Goal: Information Seeking & Learning: Learn about a topic

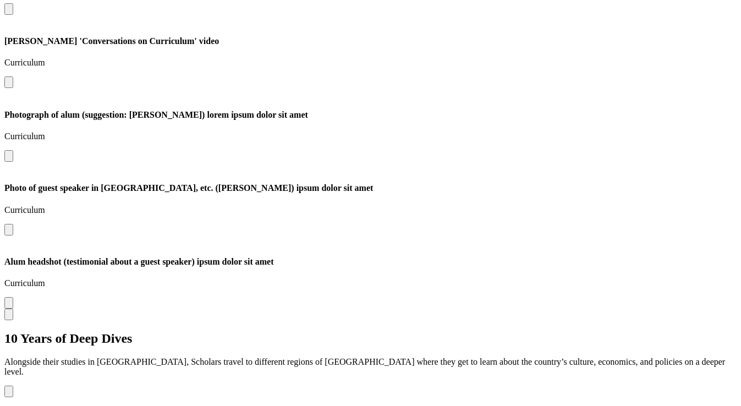
scroll to position [1266, 0]
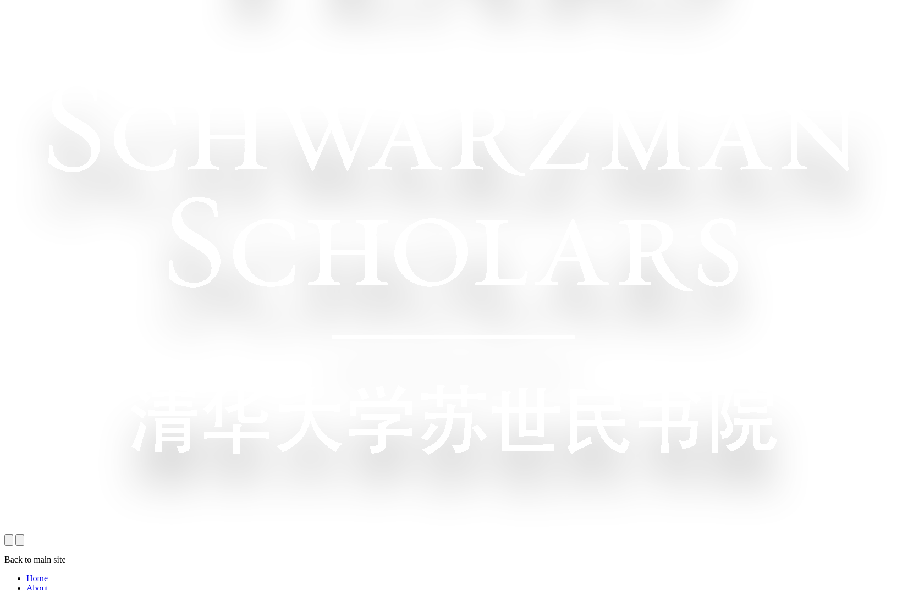
scroll to position [0, 0]
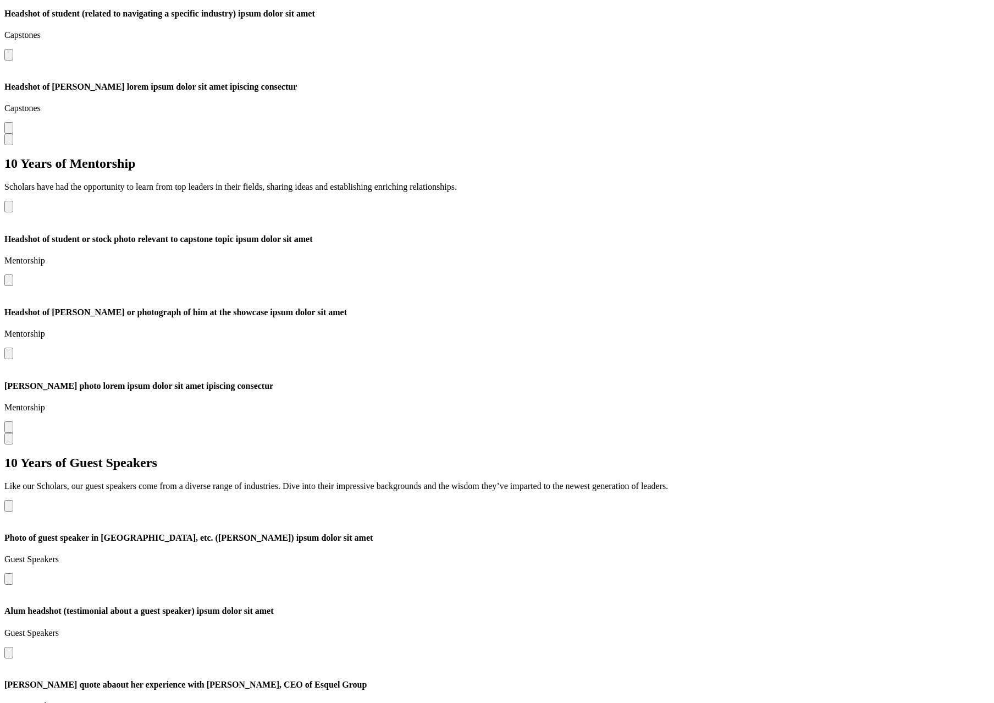
scroll to position [2557, 0]
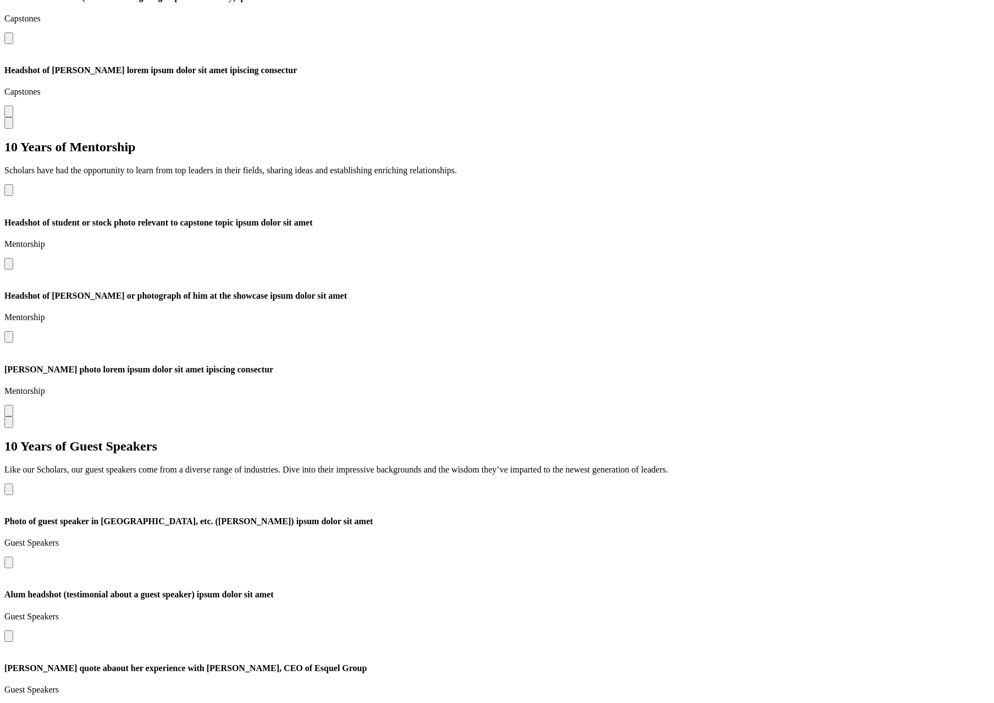
click at [13, 590] on button "Open modal for Alum headshot (testimonial about a guest speaker) ipsum dolor si…" at bounding box center [8, 636] width 9 height 12
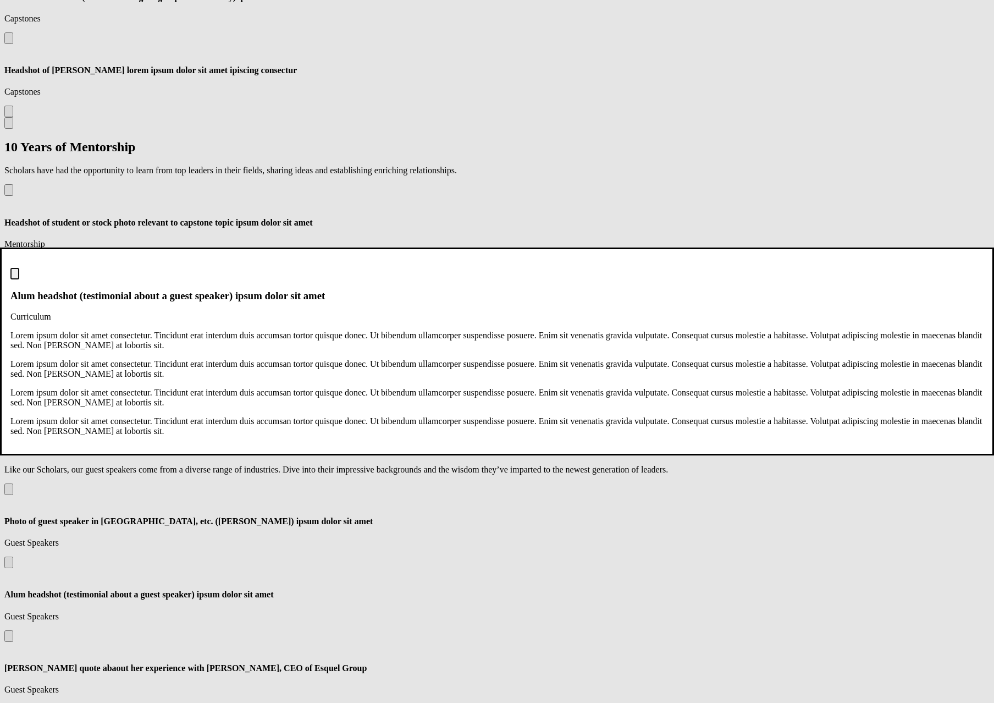
scroll to position [0, 0]
click at [15, 276] on img "Close modal dialog" at bounding box center [15, 276] width 0 height 0
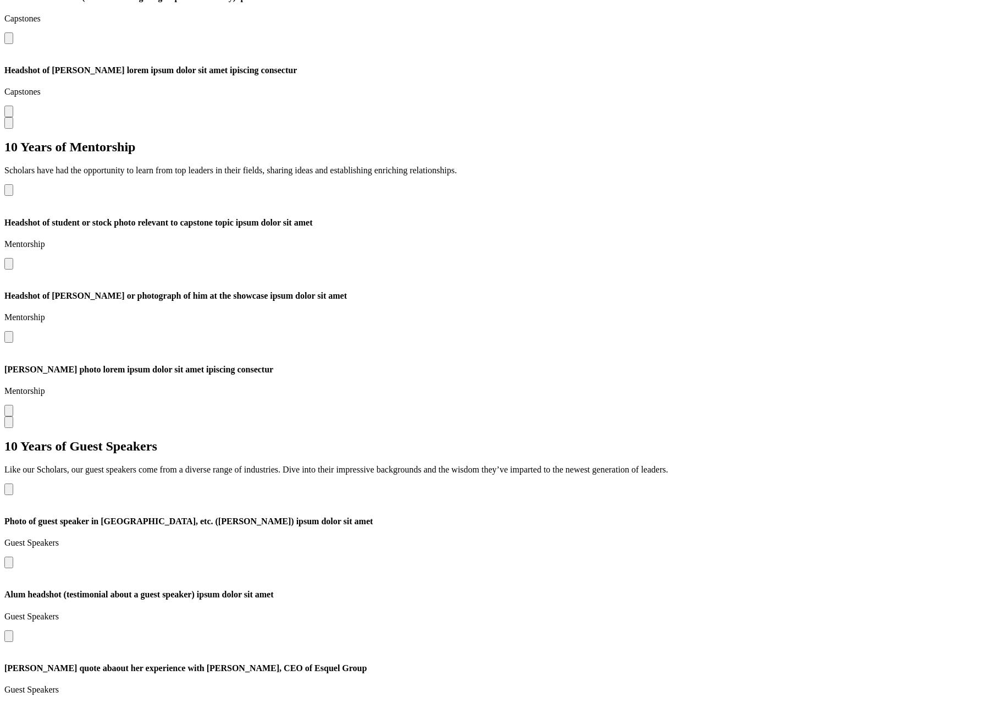
click at [13, 590] on button "Open modal for Alum headshot (testimonial about a guest speaker) ipsum dolor si…" at bounding box center [8, 636] width 9 height 12
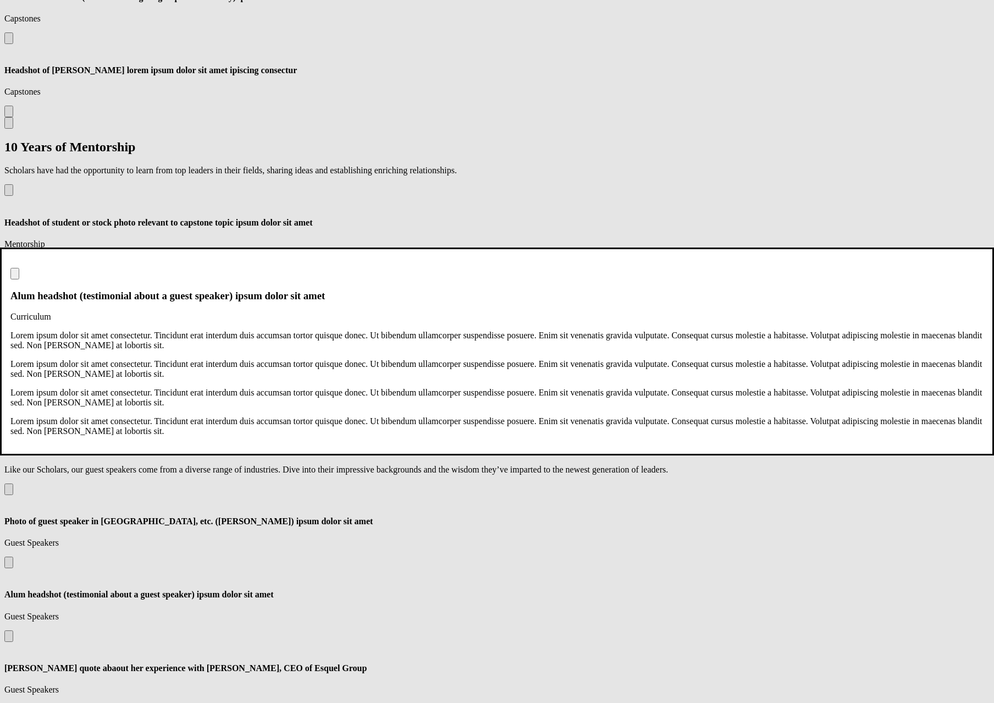
click at [15, 276] on img "Close modal dialog" at bounding box center [15, 276] width 0 height 0
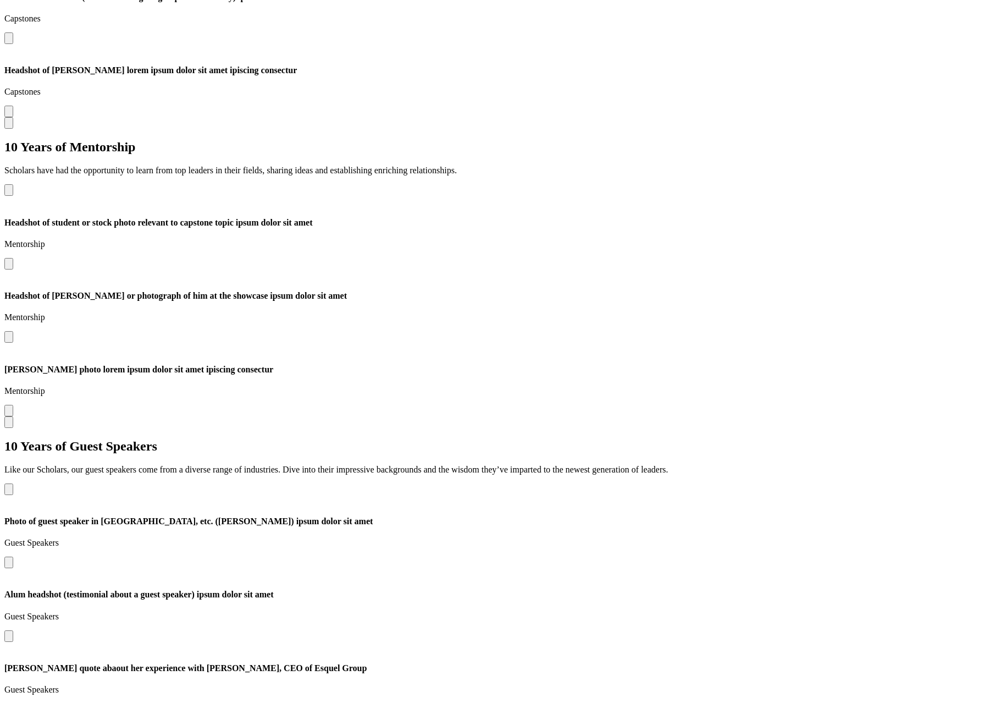
click at [13, 590] on button "Open modal for Alum headshot (testimonial about a guest speaker) ipsum dolor si…" at bounding box center [8, 636] width 9 height 12
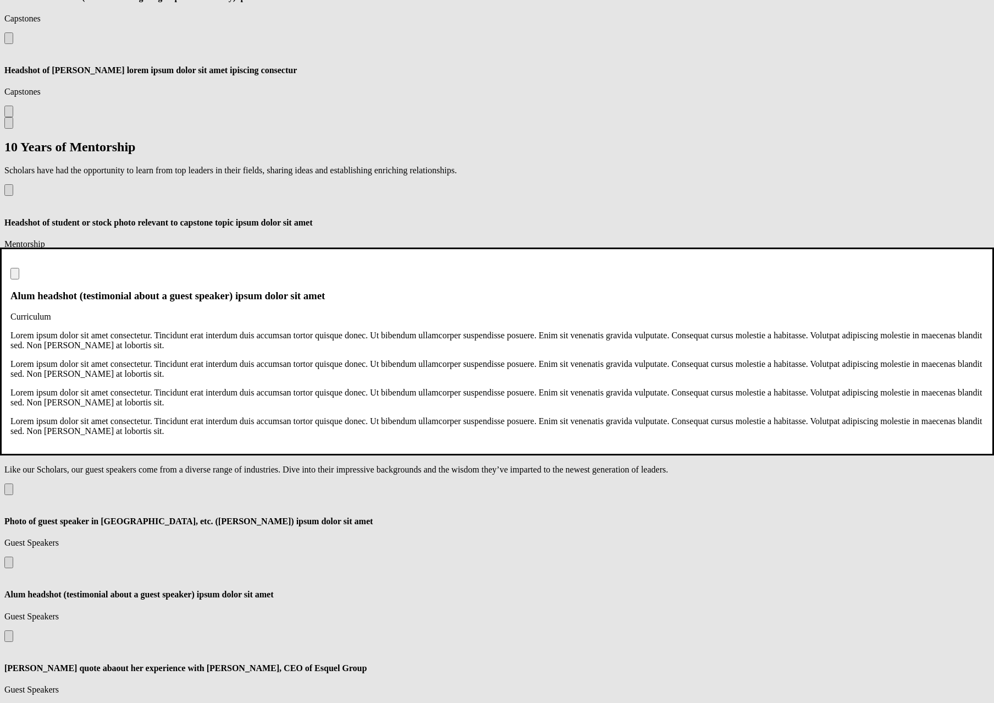
click at [15, 276] on img "Close modal dialog" at bounding box center [15, 276] width 0 height 0
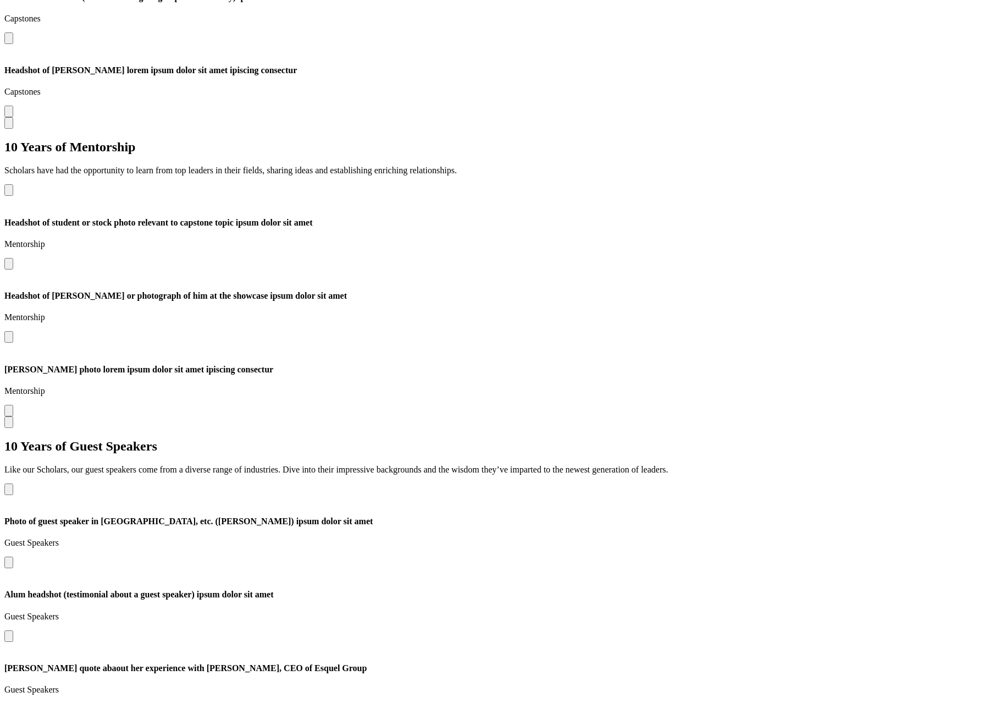
click at [684, 527] on div "10 Years of Guest Speakers Like our Scholars, our guest speakers come from a di…" at bounding box center [496, 583] width 985 height 288
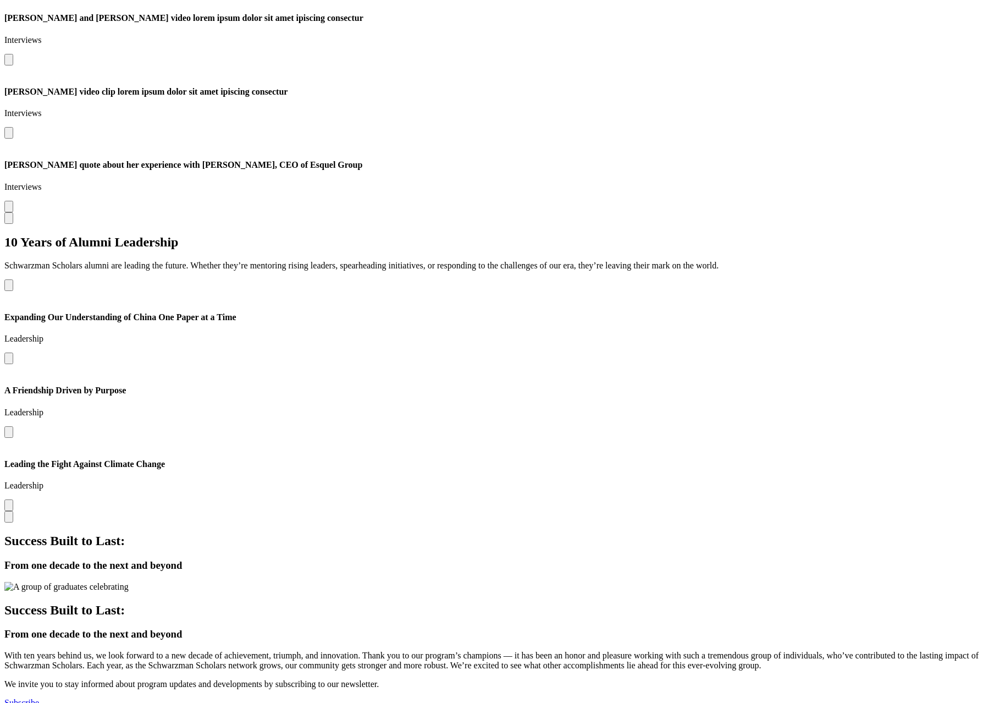
scroll to position [3360, 0]
click at [13, 363] on button "Open modal for Expanding Our Understanding of China One Paper at a Time" at bounding box center [8, 357] width 9 height 12
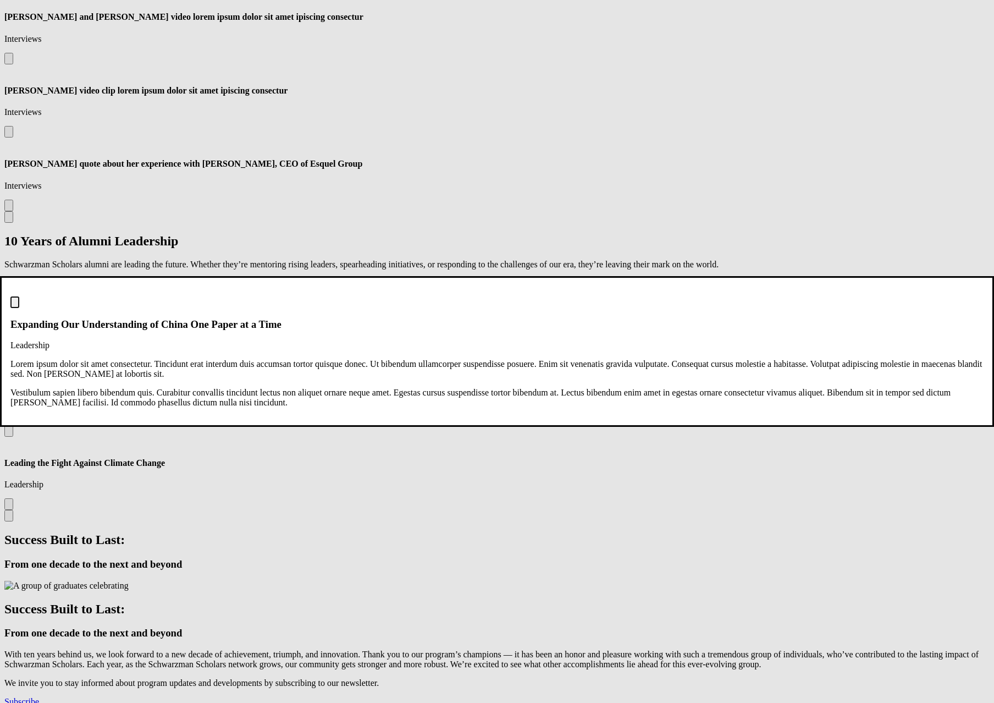
click at [15, 305] on img "Close modal dialog" at bounding box center [15, 305] width 0 height 0
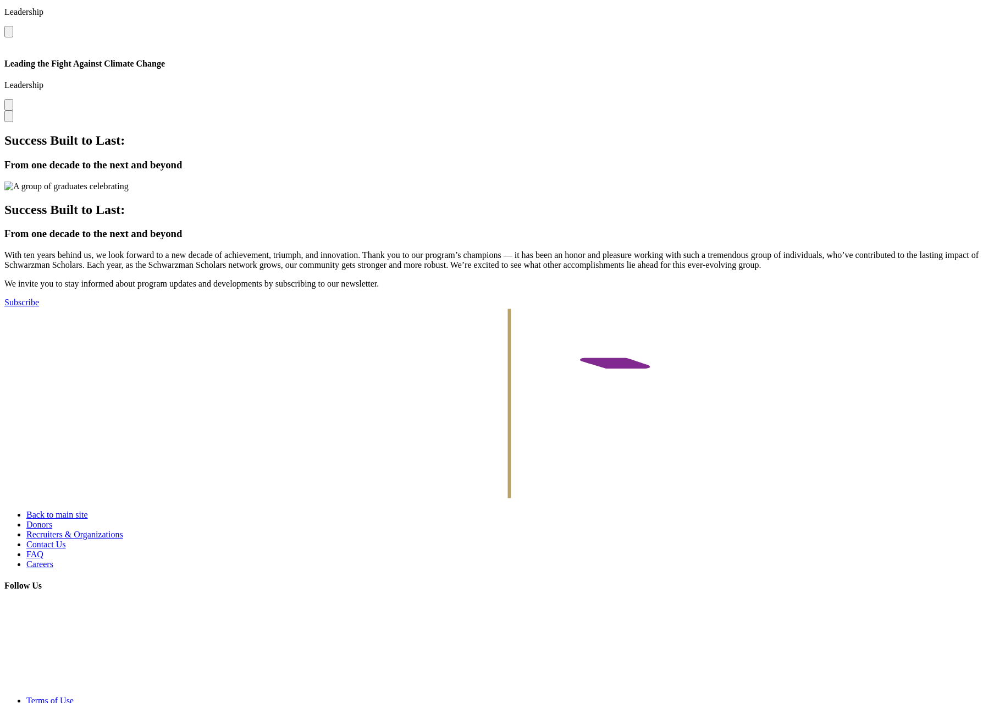
scroll to position [3829, 0]
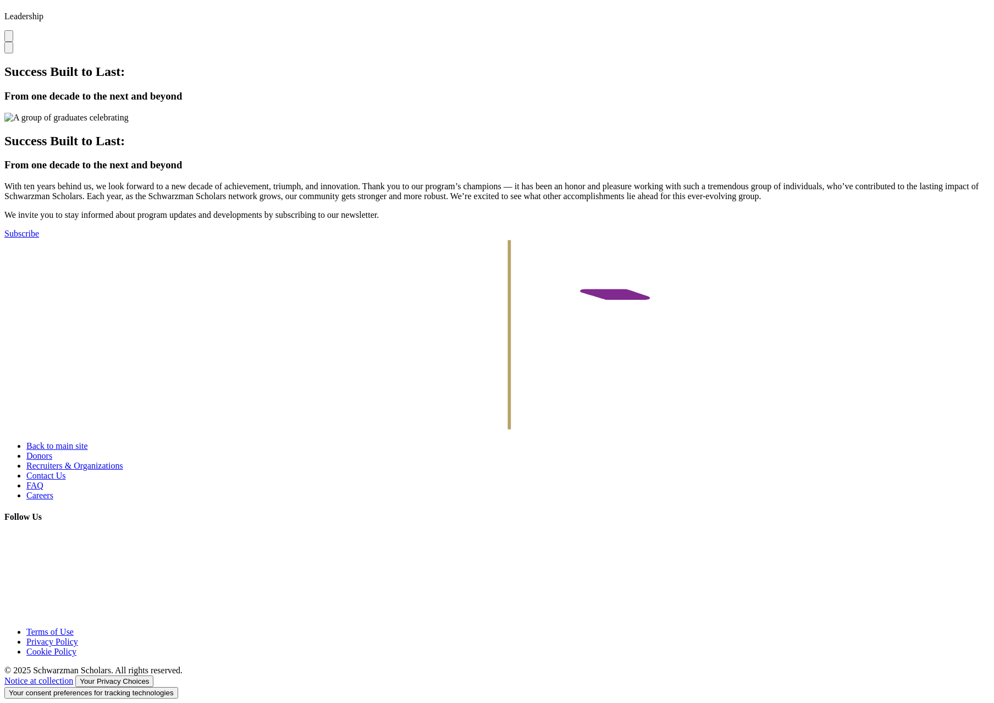
click at [39, 238] on link "Subscribe" at bounding box center [21, 233] width 35 height 9
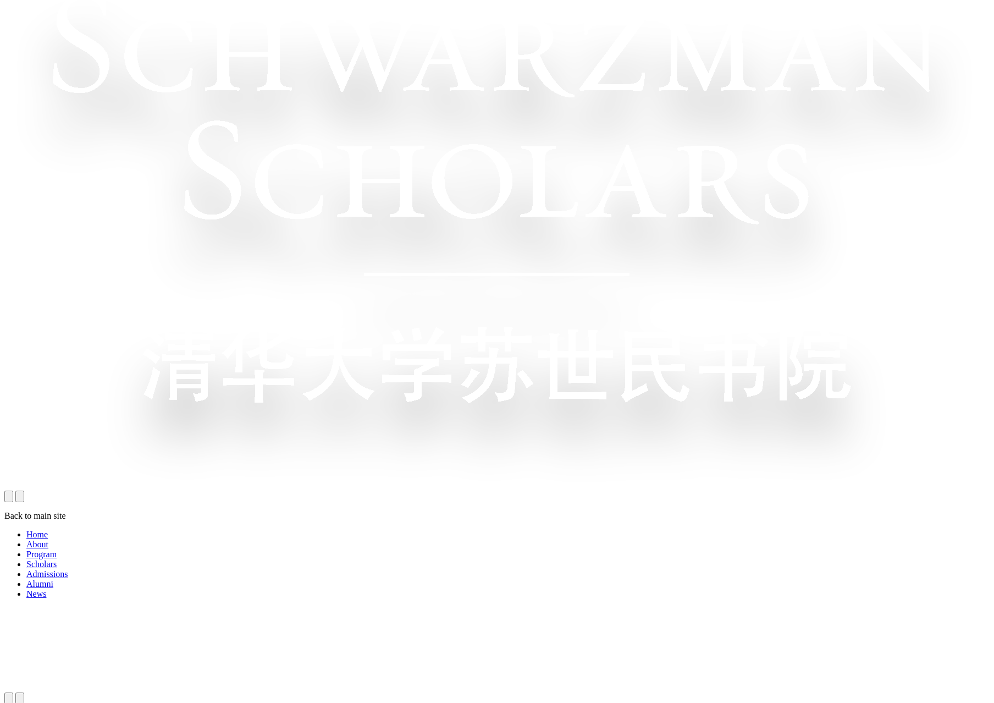
scroll to position [681, 0]
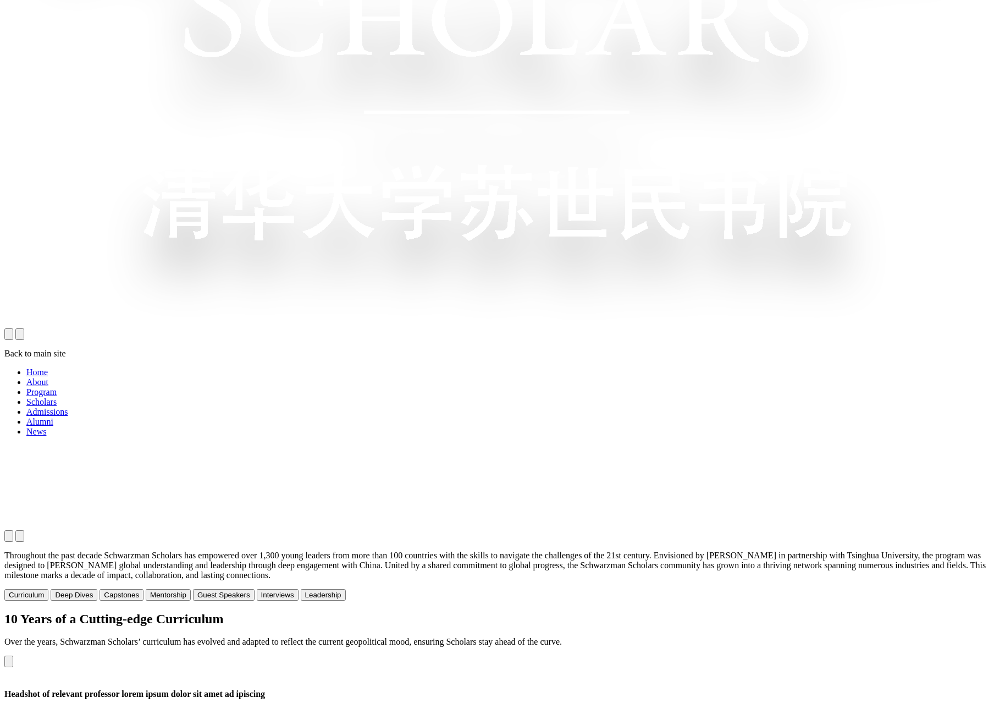
scroll to position [823, 0]
click at [144, 588] on button "Capstones" at bounding box center [122, 594] width 44 height 12
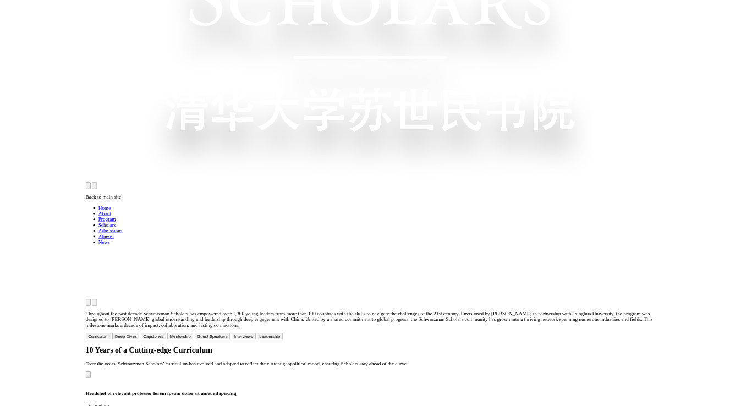
scroll to position [835, 0]
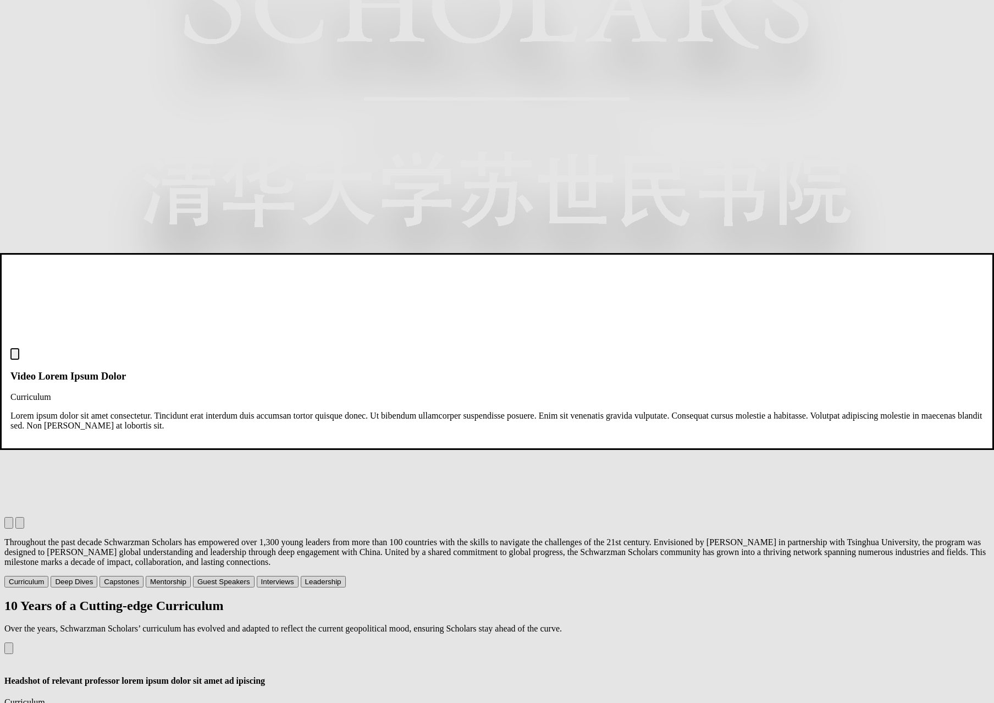
click at [134, 450] on dialog "Video Lorem Ipsum Dolor Curriculum Lorem ipsum dolor sit amet consectetur. Tinc…" at bounding box center [497, 351] width 994 height 197
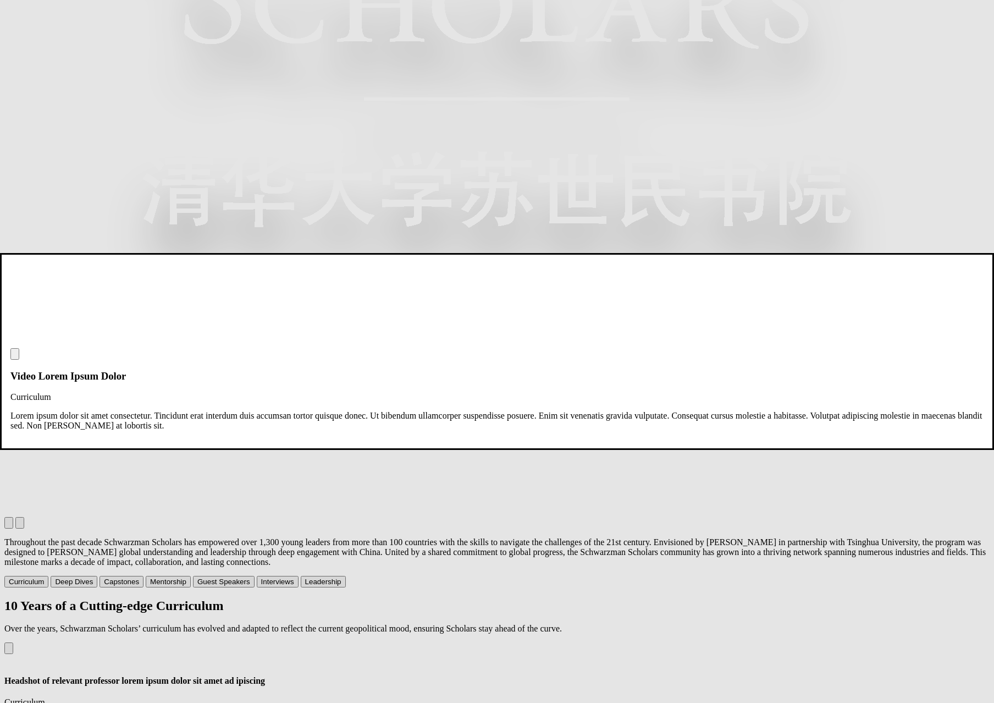
click at [289, 450] on dialog "Video Lorem Ipsum Dolor Curriculum Lorem ipsum dolor sit amet consectetur. Tinc…" at bounding box center [497, 351] width 994 height 197
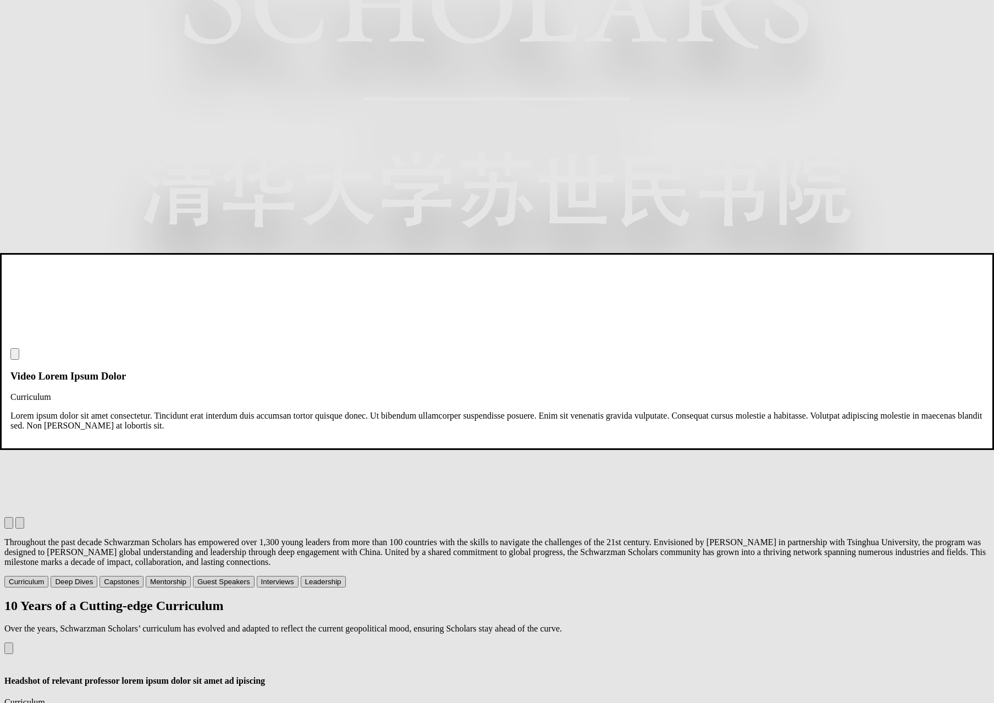
click at [250, 450] on dialog "Video Lorem Ipsum Dolor Curriculum Lorem ipsum dolor sit amet consectetur. Tinc…" at bounding box center [497, 351] width 994 height 197
